Goal: Find contact information

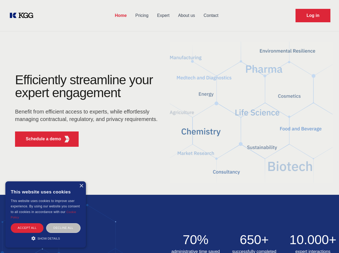
click at [169, 126] on div "Efficiently streamline your expert engagement Benefit from efficient access to …" at bounding box center [87, 113] width 163 height 78
click at [40, 139] on p "Schedule a demo" at bounding box center [43, 139] width 35 height 6
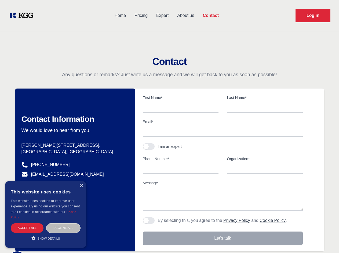
click at [81, 186] on div "× This website uses cookies This website uses cookies to improve user experienc…" at bounding box center [45, 215] width 81 height 66
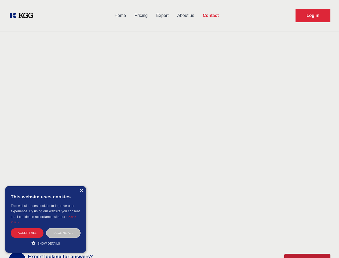
click at [27, 228] on div "Accept all" at bounding box center [27, 232] width 33 height 9
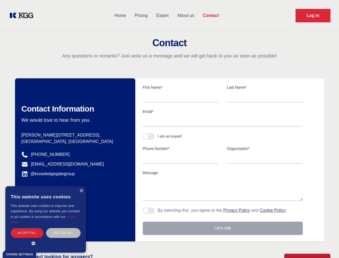
click at [63, 228] on div "Contact Information We would love to hear from you. Postal address [PERSON_NAME…" at bounding box center [75, 159] width 120 height 163
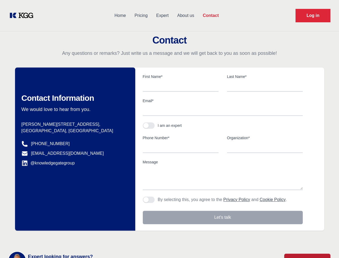
click at [46, 238] on main "Contact Any questions or remarks? Just write us a message and we will get back …" at bounding box center [169, 140] width 339 height 280
